Goal: Communication & Community: Share content

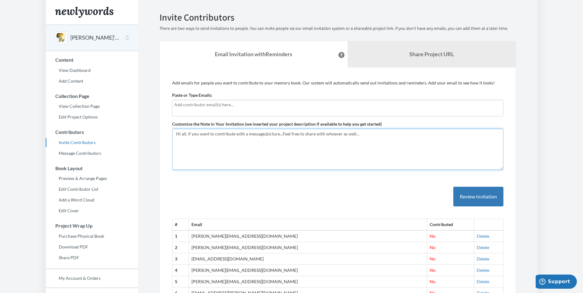
click at [230, 142] on textarea "Hi all, if you want to contribute with a message/picture...Feel free to share w…" at bounding box center [338, 149] width 332 height 41
click at [212, 101] on input "text" at bounding box center [337, 104] width 327 height 7
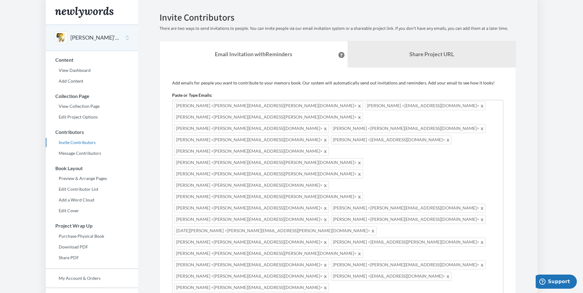
click at [324, 125] on span at bounding box center [326, 128] width 5 height 7
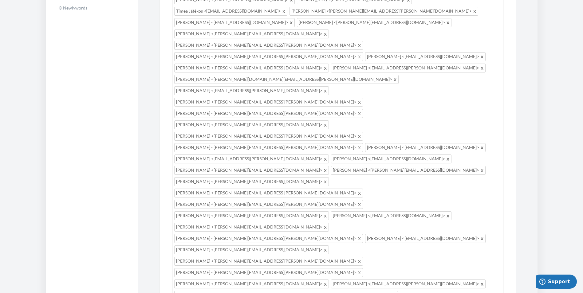
click at [532, 125] on section "Emails have been sent! Invite Contributors There are two ways to send invitatio…" at bounding box center [338, 246] width 400 height 1137
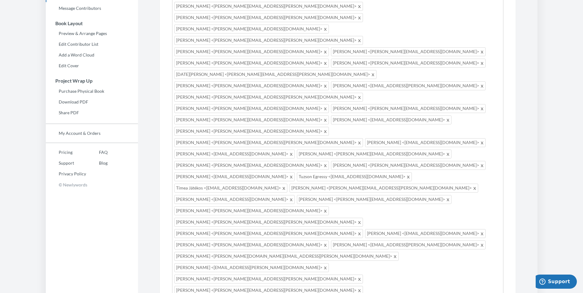
scroll to position [139, 0]
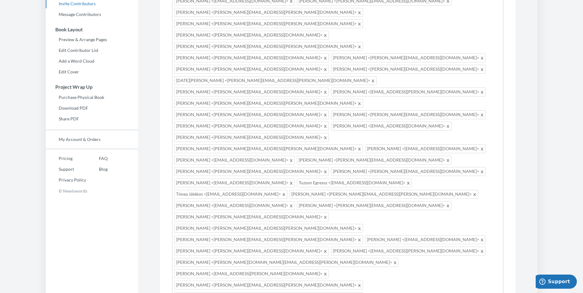
drag, startPoint x: 564, startPoint y: 68, endPoint x: 559, endPoint y: 42, distance: 26.6
click at [559, 42] on body "Main menu [PERSON_NAME]'s farewell Select a project [PERSON_NAME]'s farewell St…" at bounding box center [291, 7] width 583 height 293
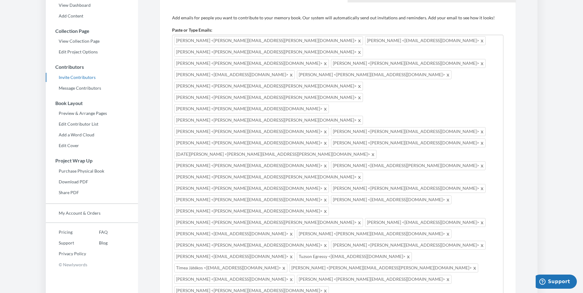
scroll to position [53, 0]
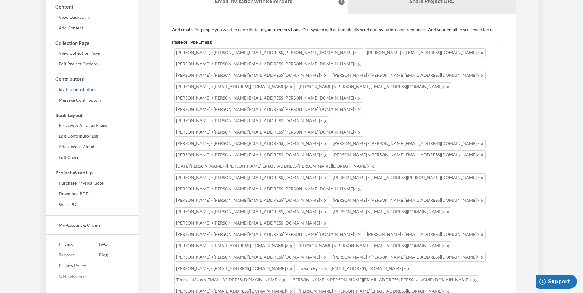
click at [480, 72] on span at bounding box center [482, 75] width 5 height 7
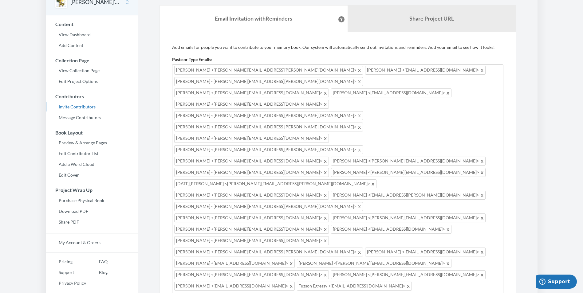
scroll to position [35, 0]
click at [362, 78] on span at bounding box center [360, 81] width 5 height 7
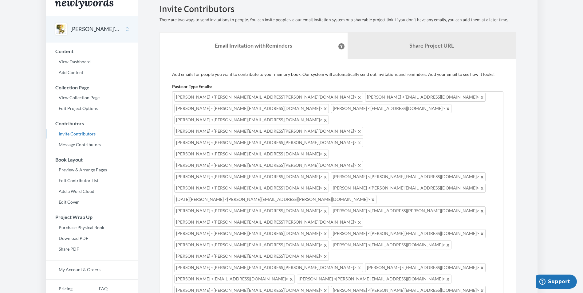
scroll to position [0, 0]
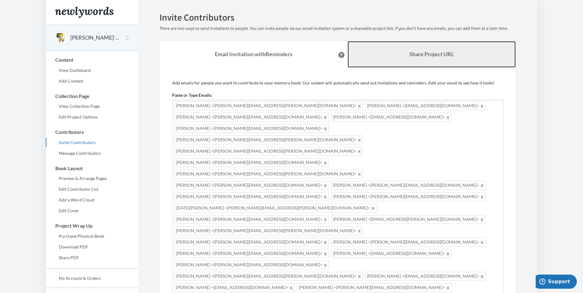
click at [416, 50] on link "Share Project URL" at bounding box center [432, 54] width 168 height 26
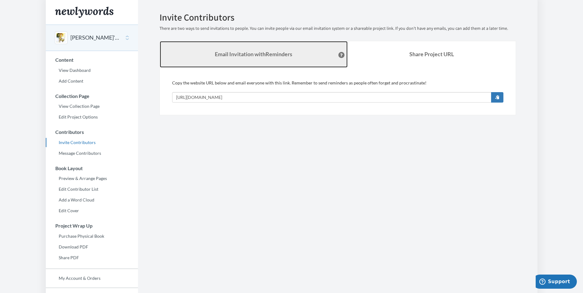
click at [264, 59] on link "Email Invitation with Reminders" at bounding box center [254, 54] width 188 height 26
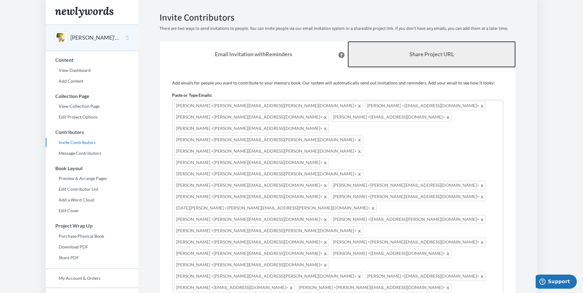
click at [362, 52] on link "Share Project URL" at bounding box center [432, 54] width 168 height 26
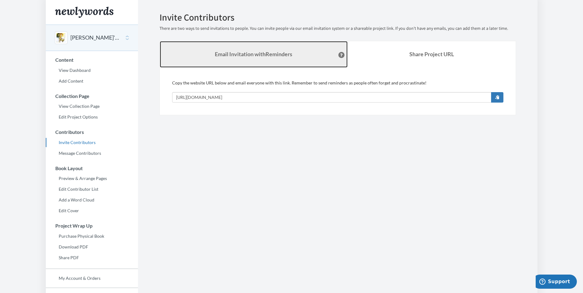
click at [280, 51] on strong "Email Invitation with Reminders" at bounding box center [253, 54] width 77 height 7
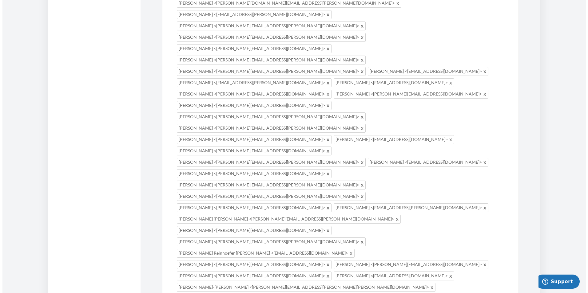
scroll to position [417, 0]
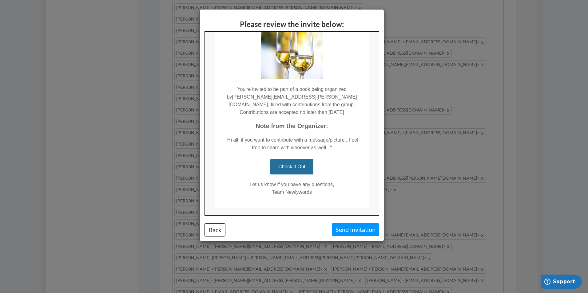
scroll to position [56, 0]
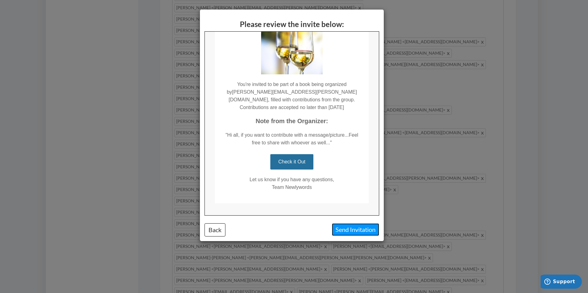
click at [352, 231] on button "Send Invitation" at bounding box center [355, 230] width 47 height 13
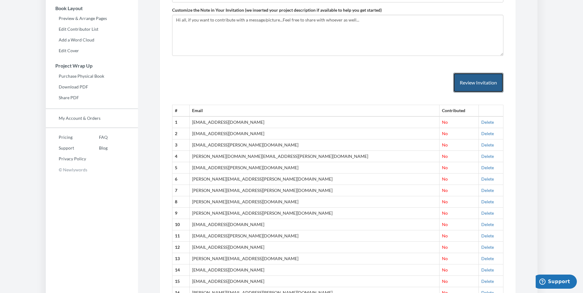
scroll to position [0, 0]
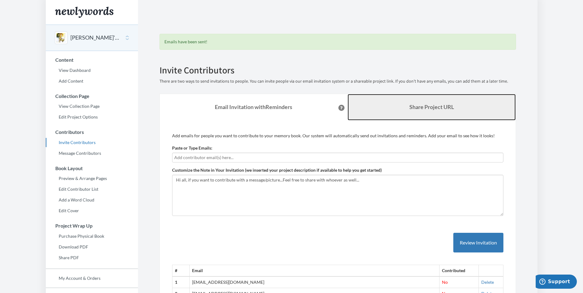
click at [421, 110] on b "Share Project URL" at bounding box center [432, 107] width 45 height 7
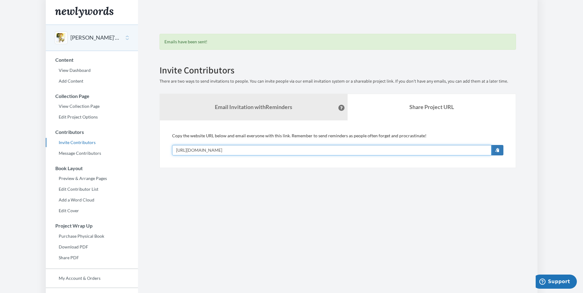
drag, startPoint x: 266, startPoint y: 150, endPoint x: 165, endPoint y: 149, distance: 100.9
click at [165, 149] on div "Add emails for people you want to contribute to your memory book. Our system wi…" at bounding box center [338, 145] width 357 height 48
